Goal: Information Seeking & Learning: Learn about a topic

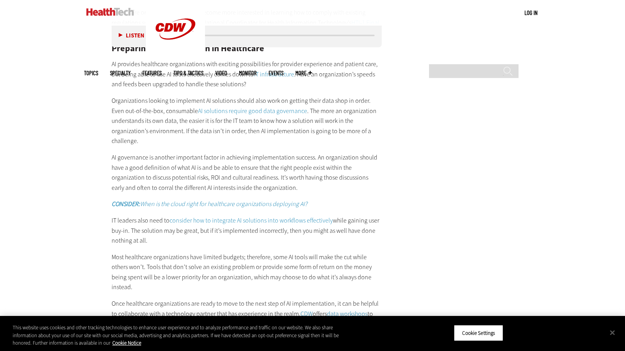
scroll to position [1325, 0]
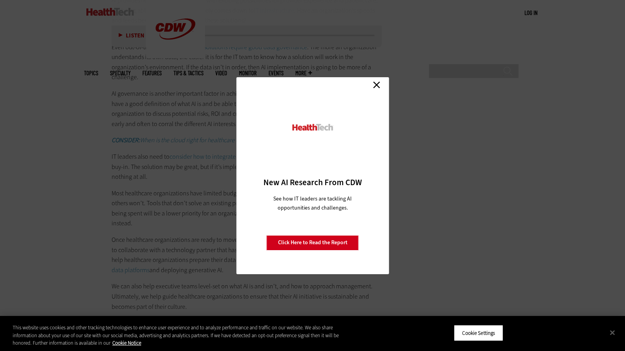
click at [379, 86] on link "Close" at bounding box center [376, 85] width 12 height 12
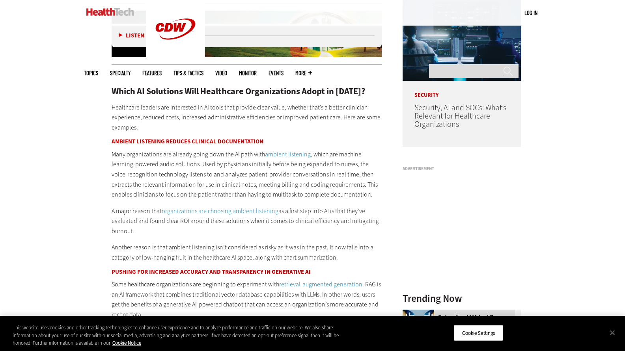
scroll to position [651, 0]
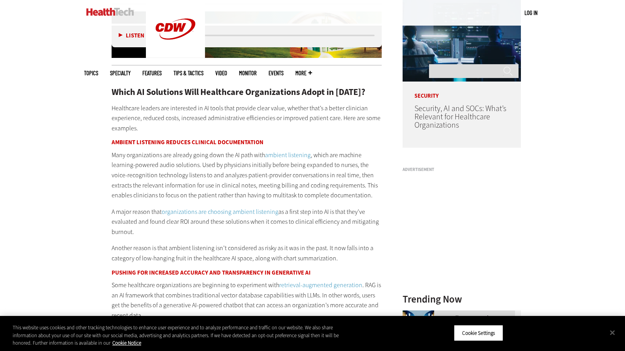
click at [291, 157] on link "ambient listening" at bounding box center [288, 155] width 46 height 8
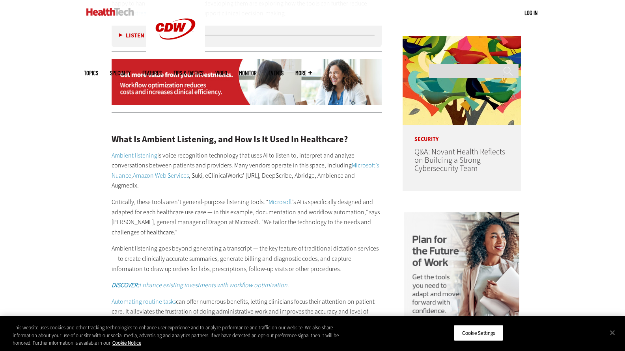
scroll to position [578, 0]
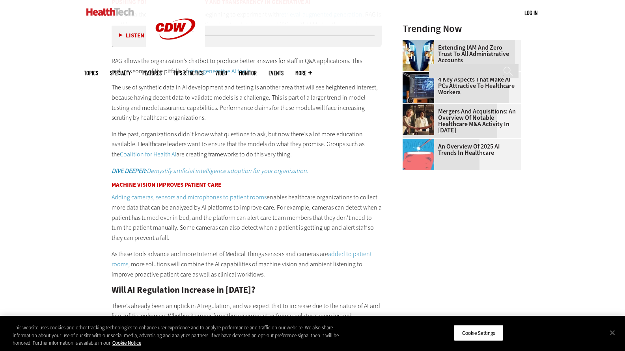
scroll to position [933, 0]
